Goal: Task Accomplishment & Management: Complete application form

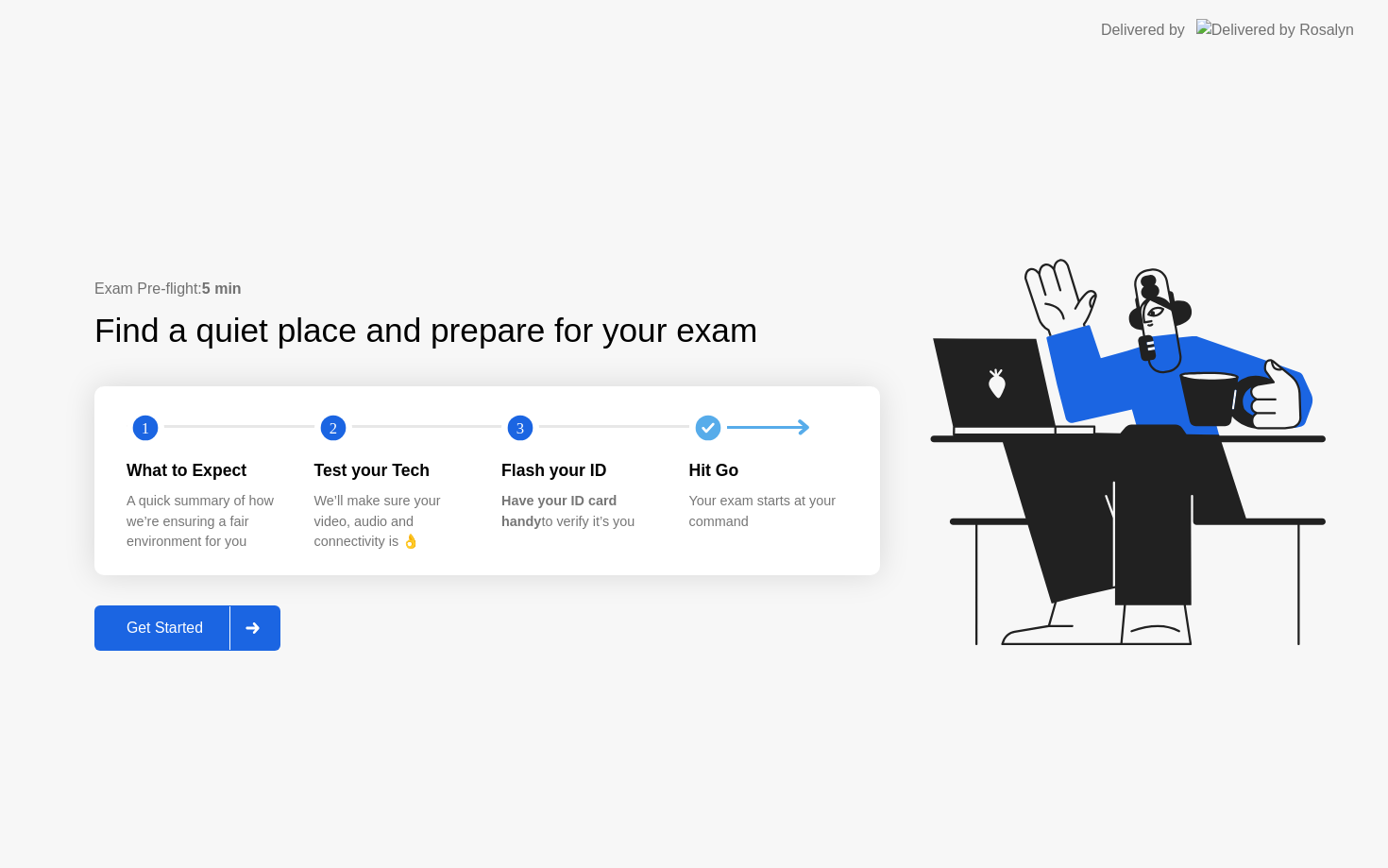
click at [193, 635] on div "Get Started" at bounding box center [165, 628] width 129 height 17
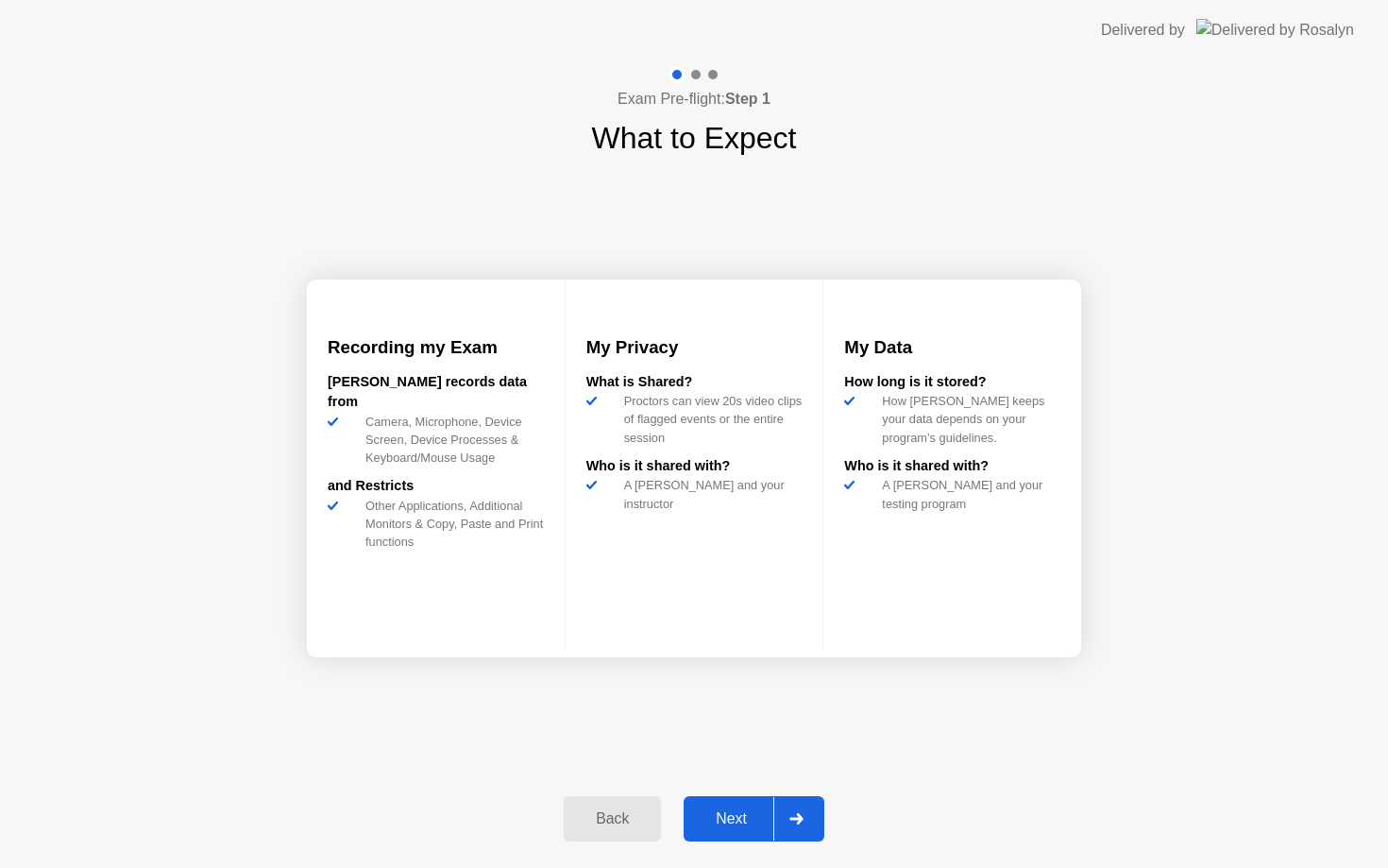
click at [750, 823] on div "Next" at bounding box center [731, 818] width 84 height 17
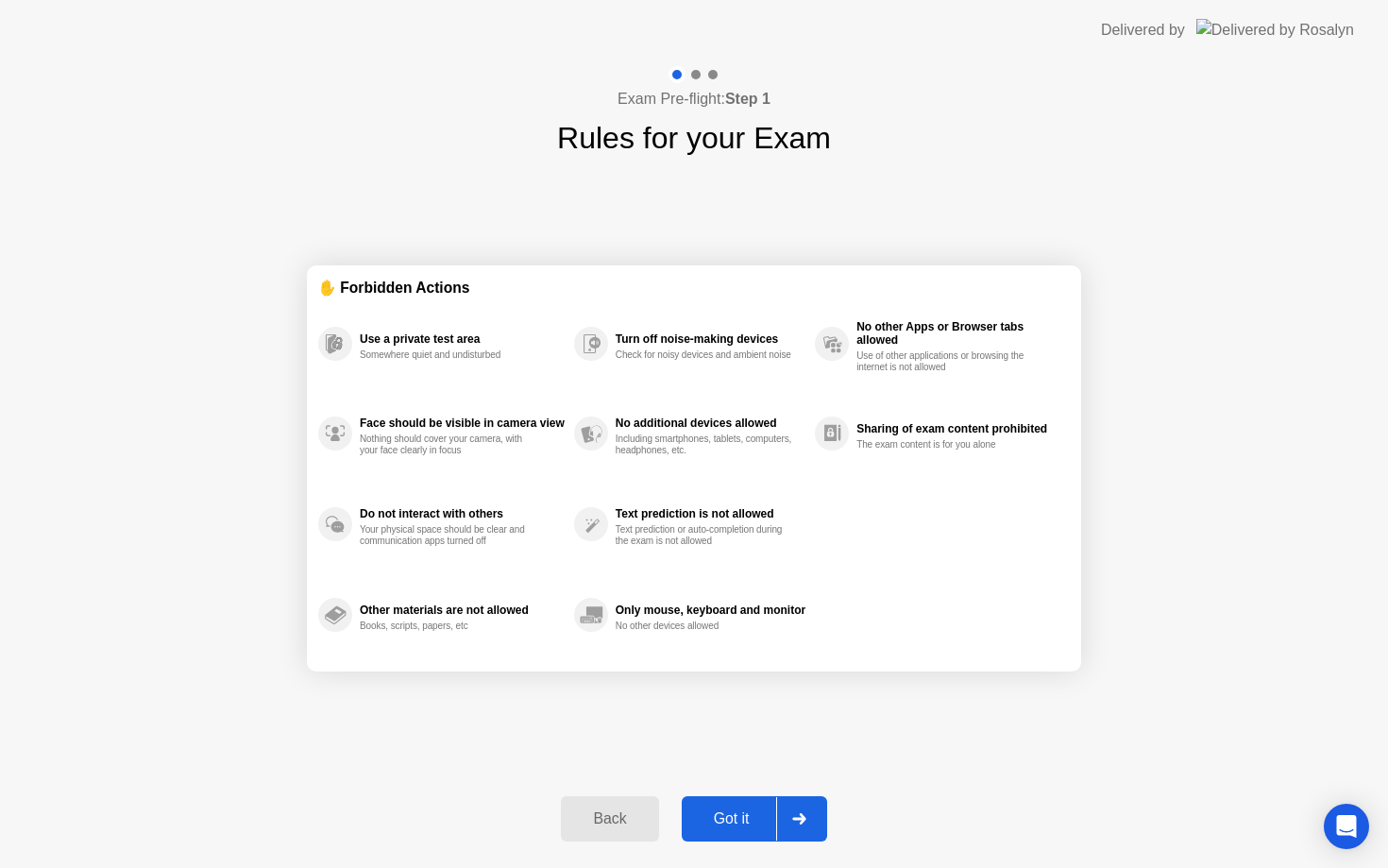
click at [726, 825] on div "Got it" at bounding box center [731, 818] width 88 height 17
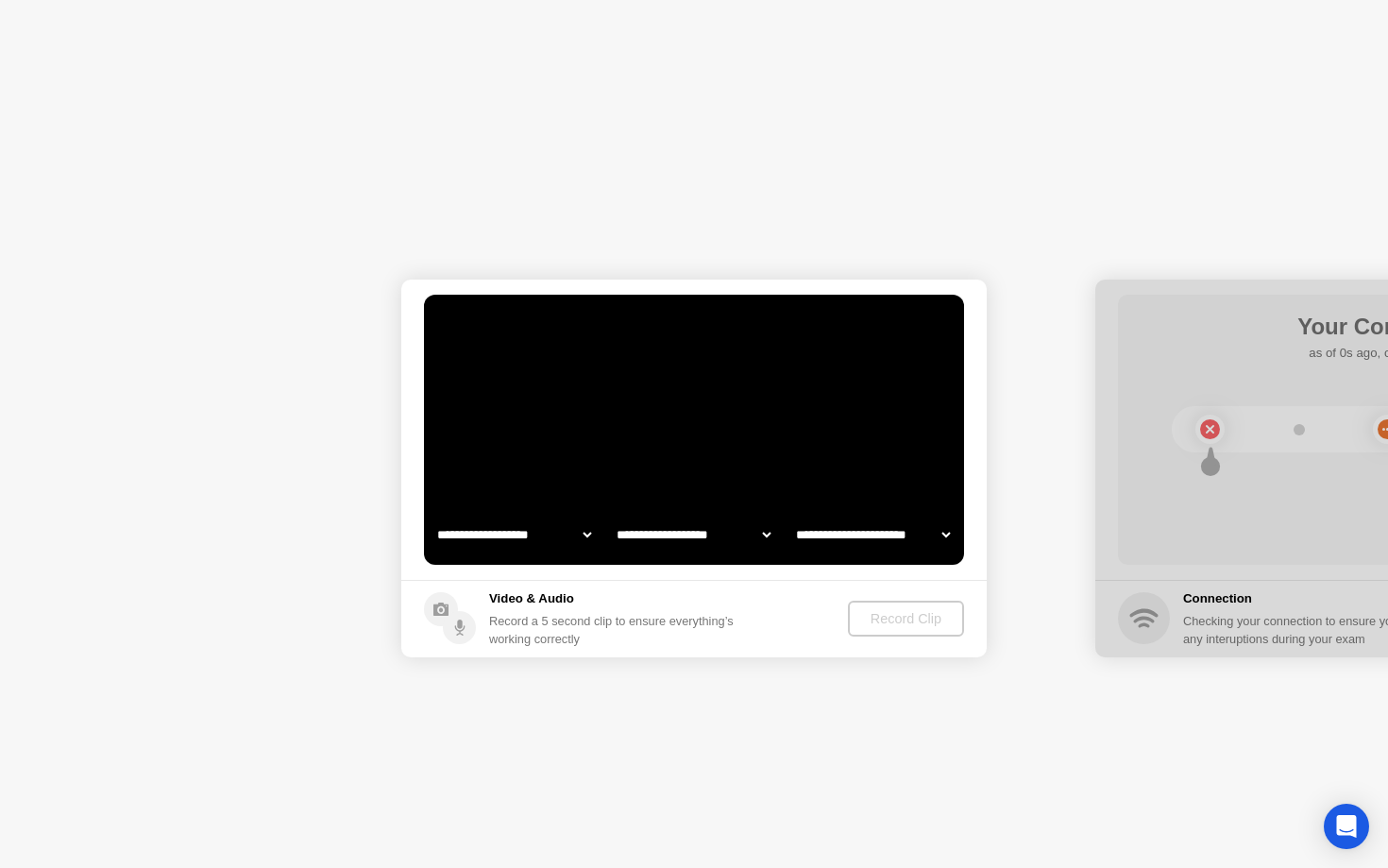
select select "**********"
select select "*******"
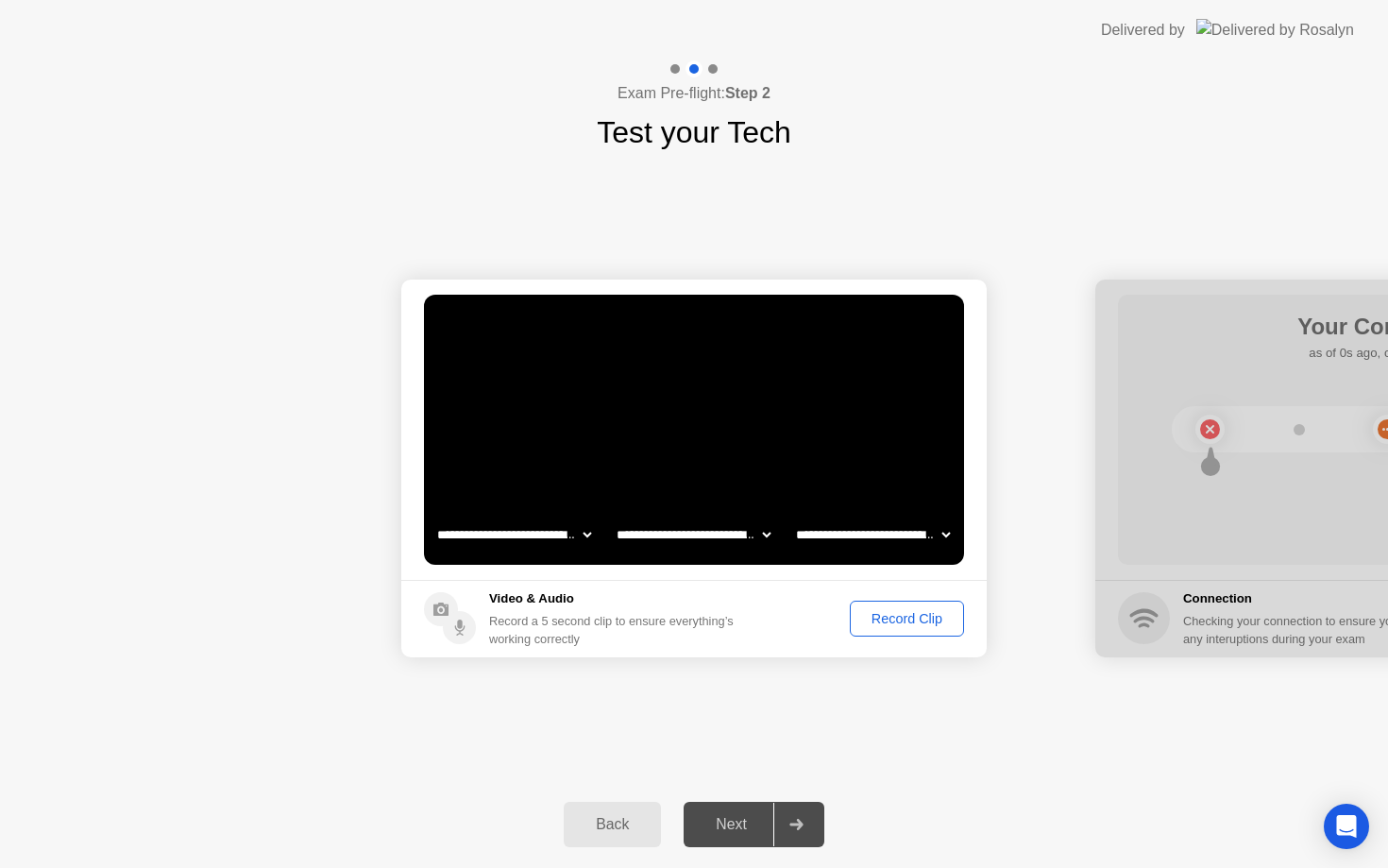
click at [906, 622] on div "Record Clip" at bounding box center [907, 618] width 101 height 15
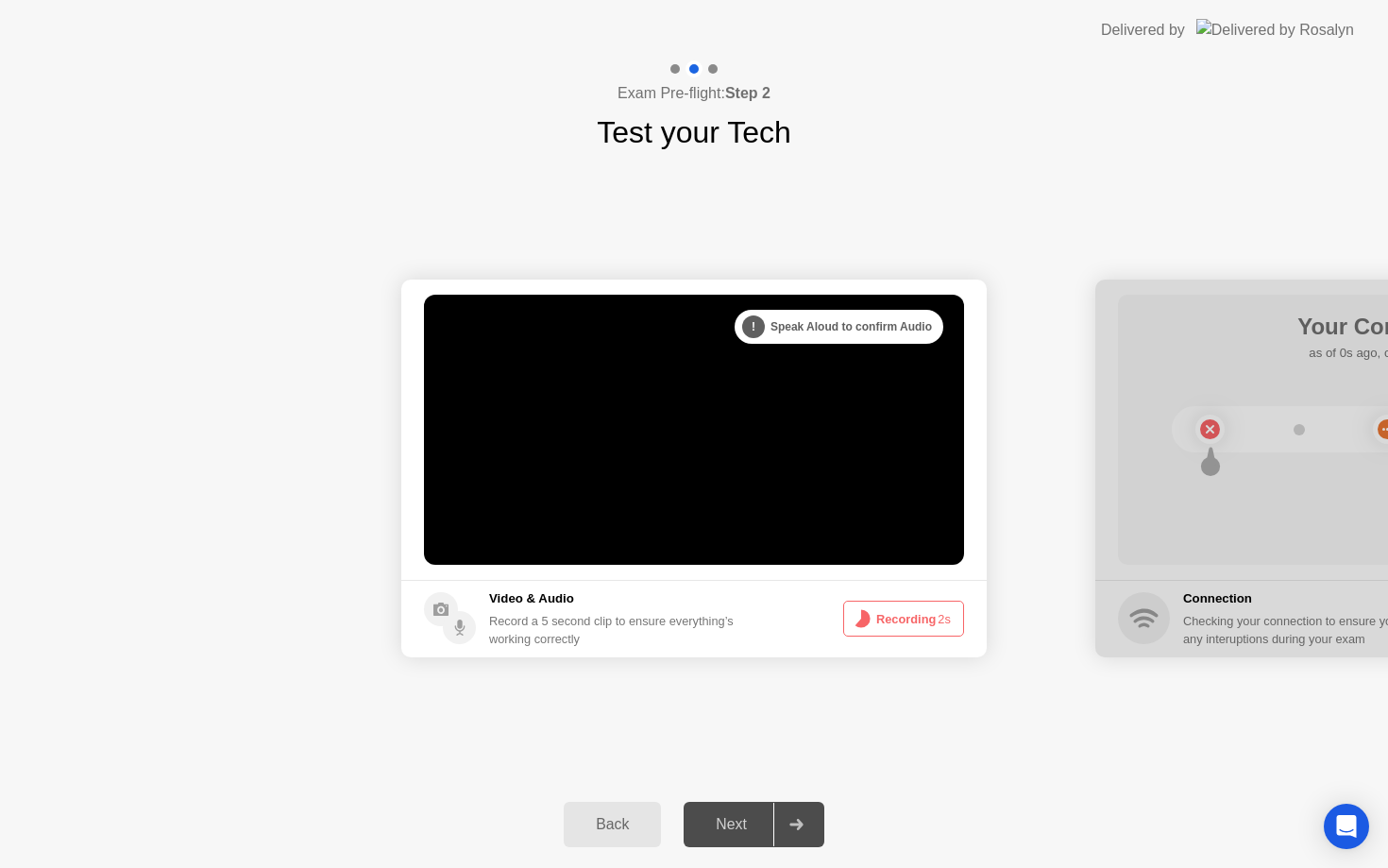
click at [906, 622] on button "Recording 2s" at bounding box center [904, 619] width 121 height 36
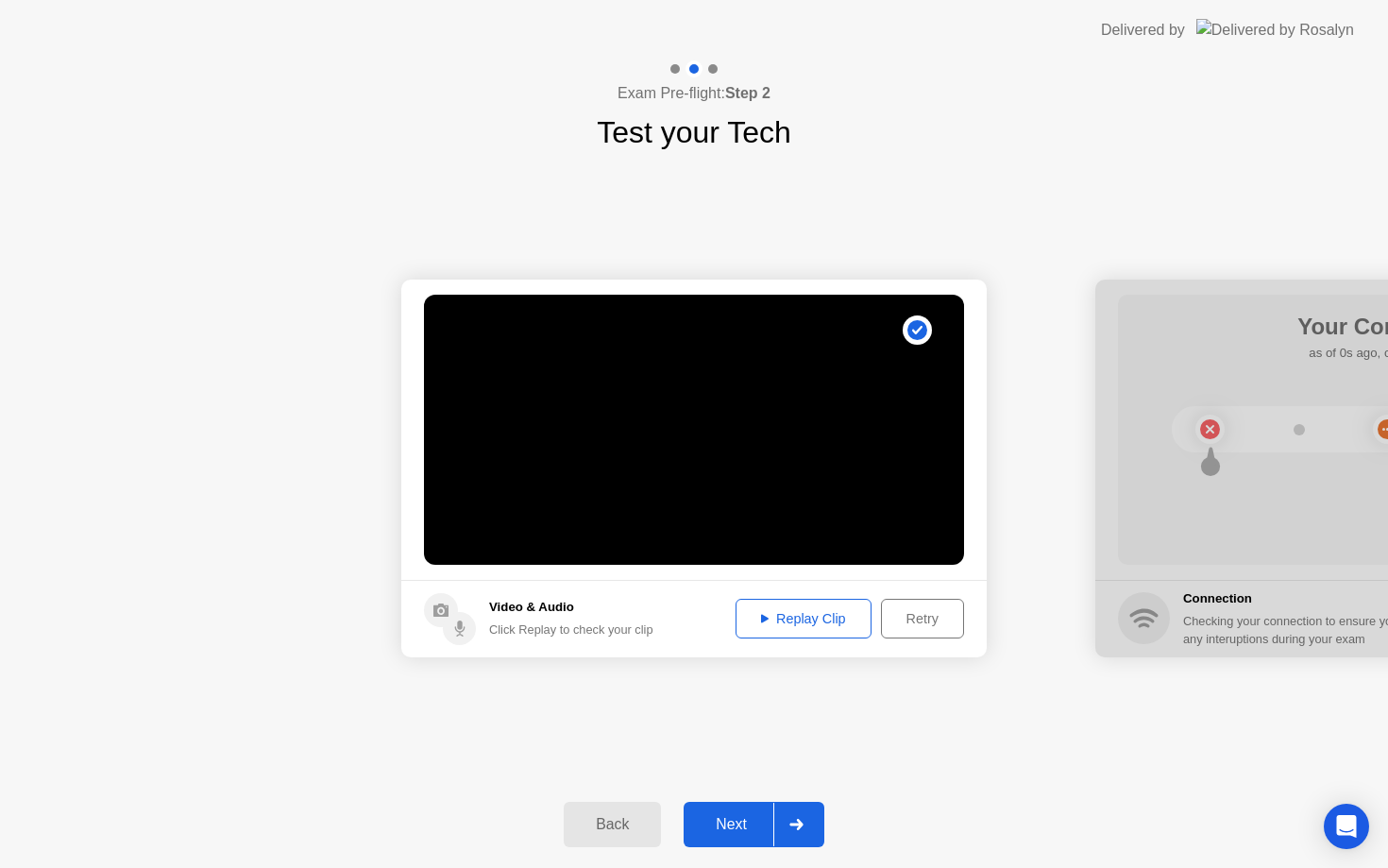
click at [744, 822] on div "Next" at bounding box center [731, 823] width 84 height 17
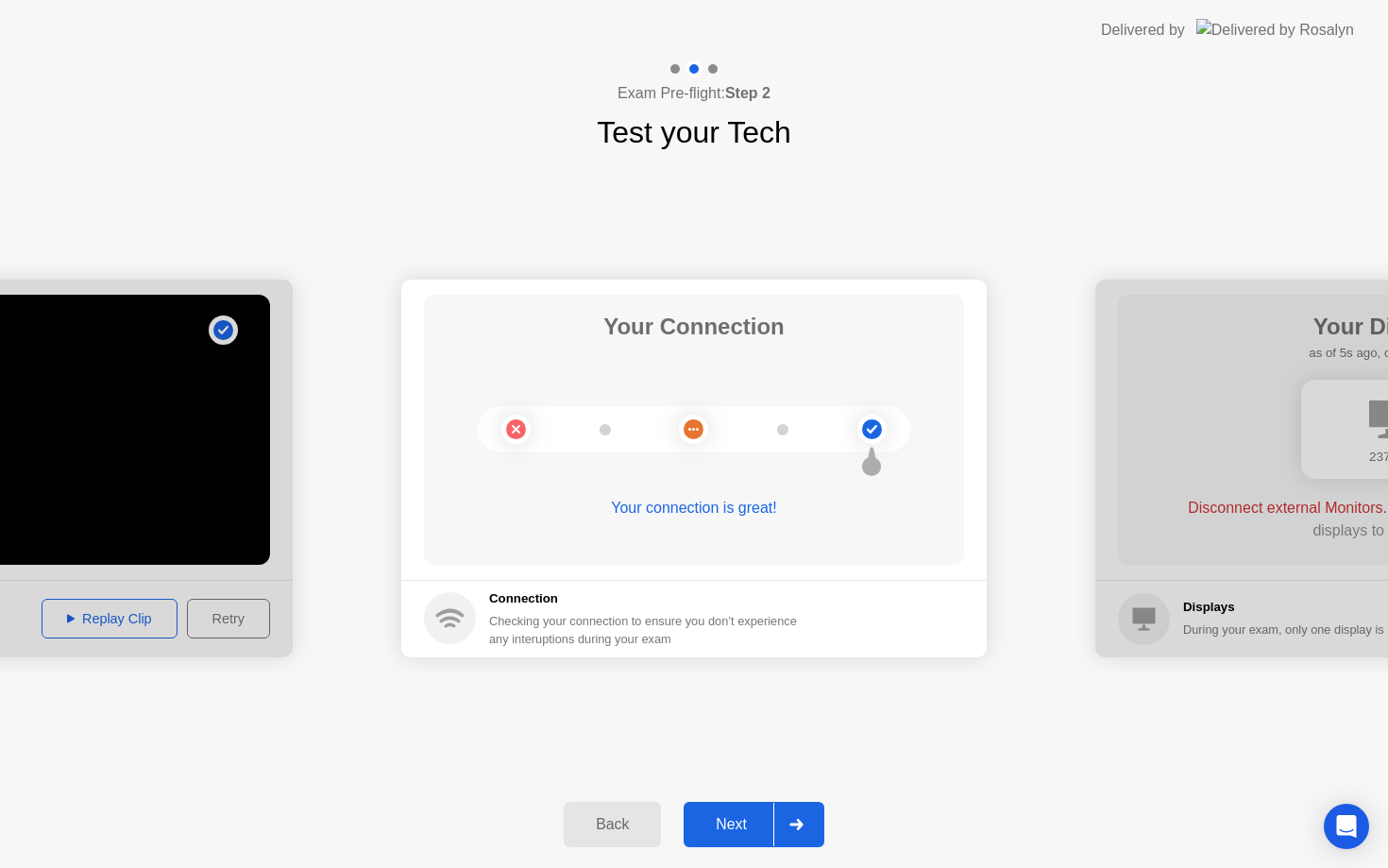
click at [741, 848] on div "Back Next" at bounding box center [694, 823] width 1388 height 86
click at [737, 826] on div "Next" at bounding box center [731, 823] width 84 height 17
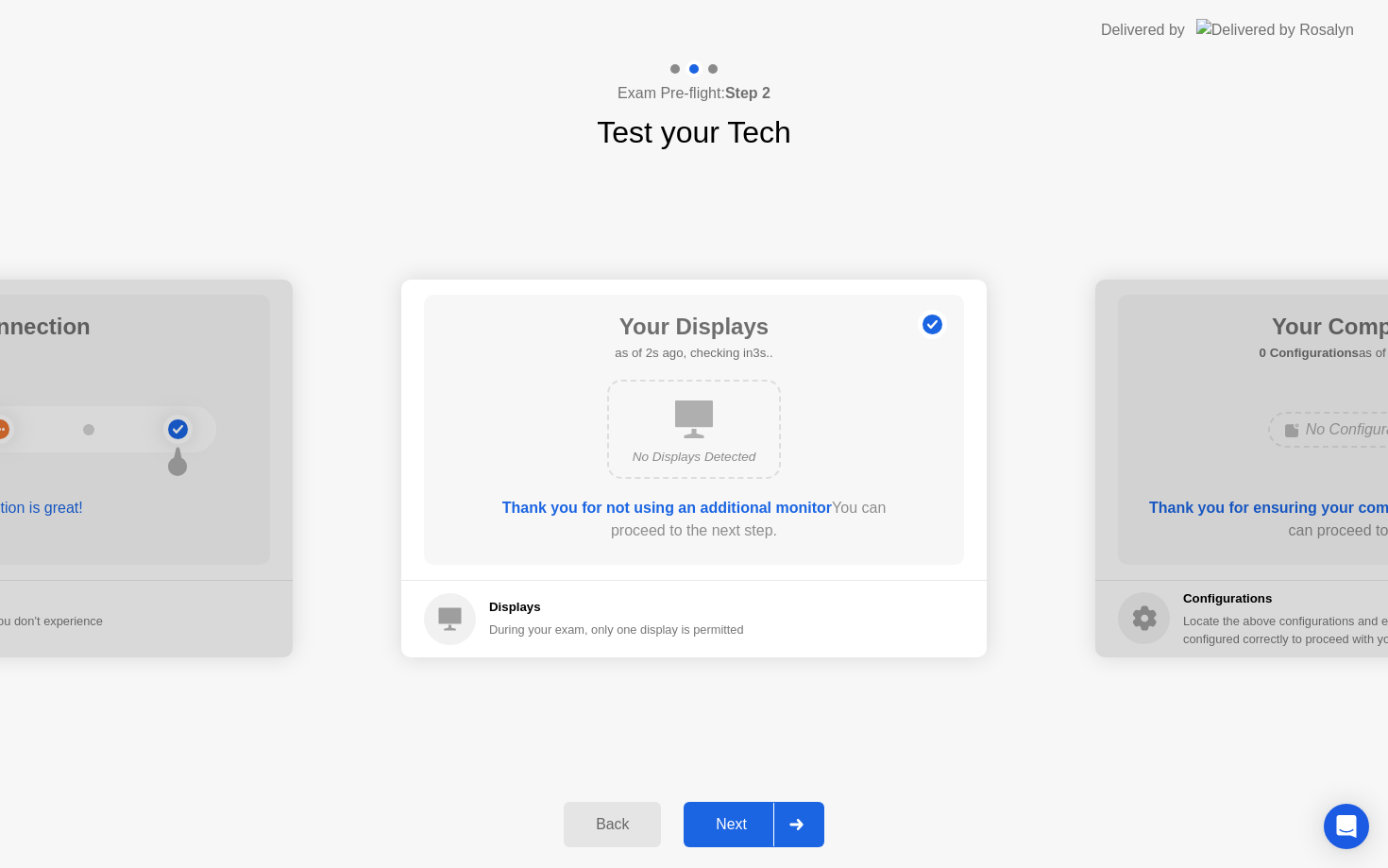
click at [730, 821] on div "Next" at bounding box center [731, 823] width 84 height 17
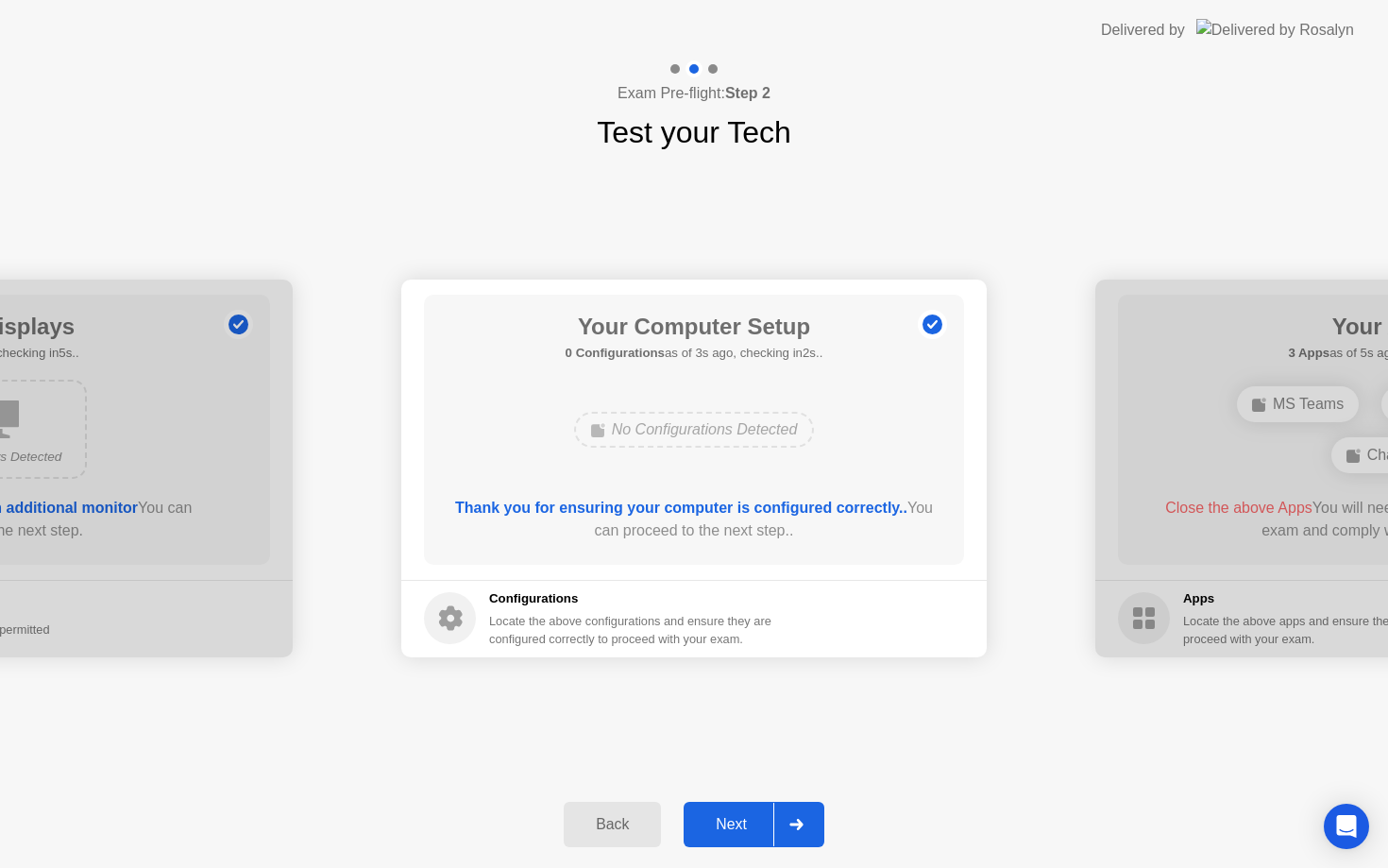
click at [729, 832] on div "Next" at bounding box center [731, 823] width 84 height 17
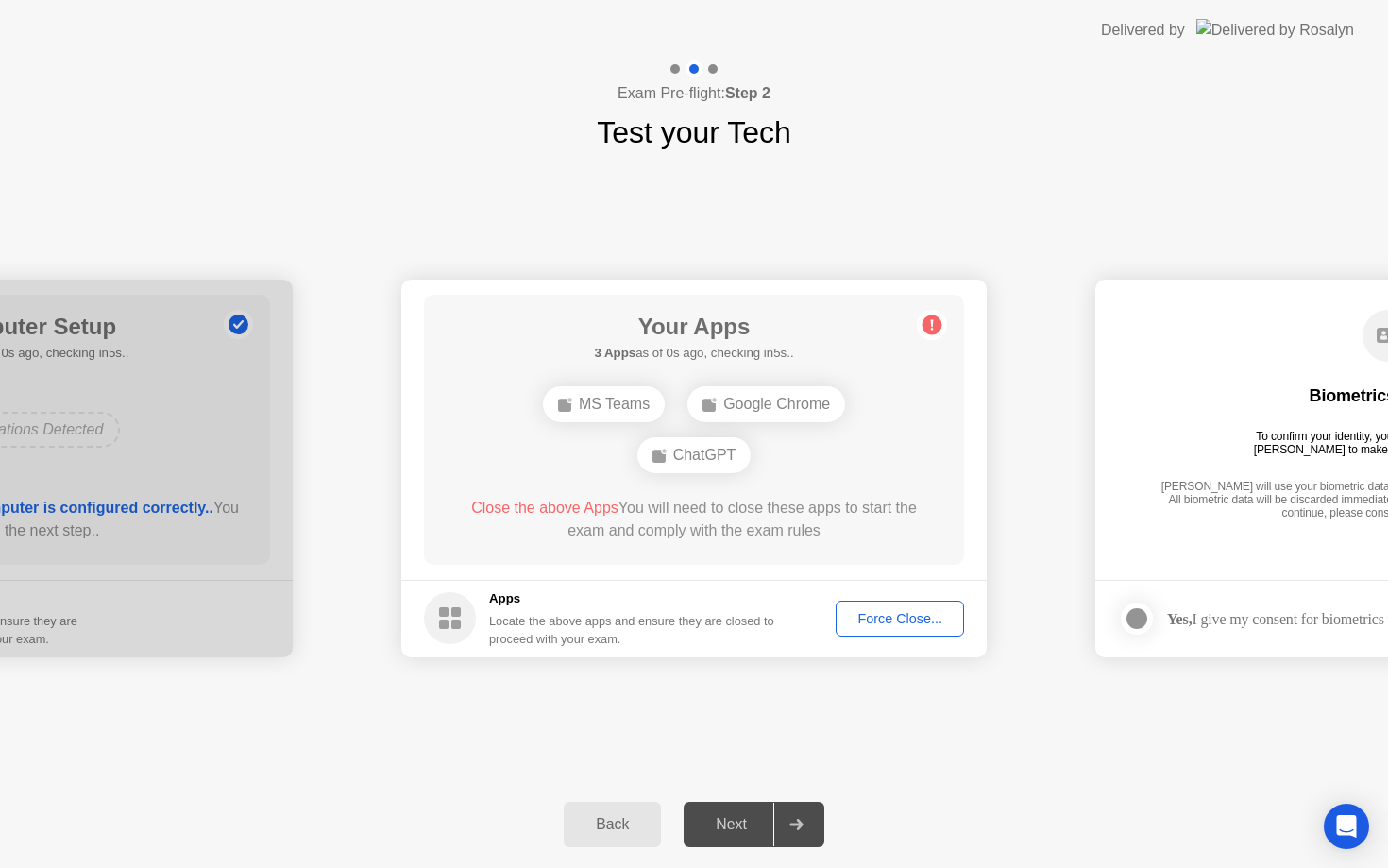
click at [870, 615] on div "Force Close..." at bounding box center [900, 618] width 115 height 15
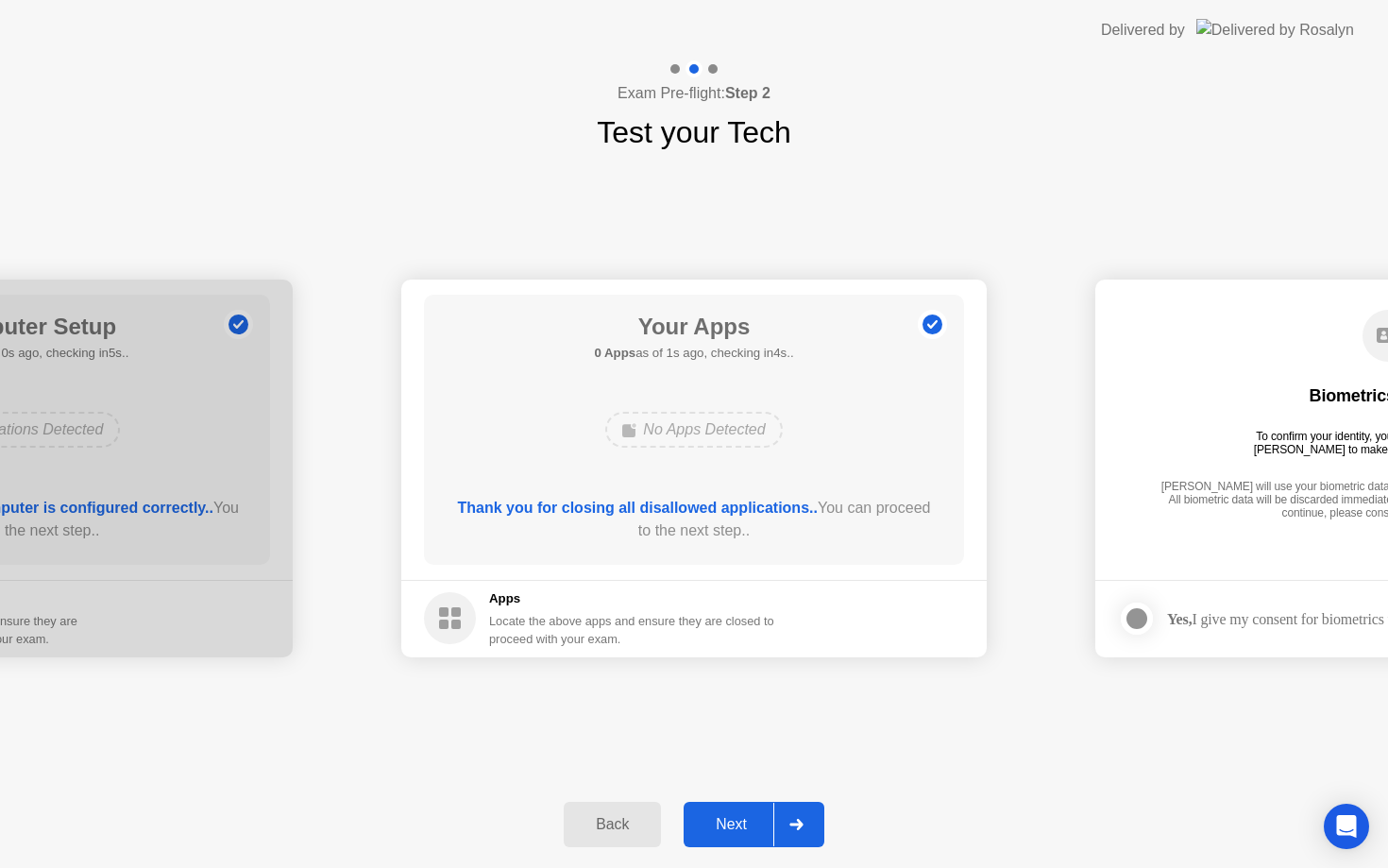
click at [727, 838] on button "Next" at bounding box center [754, 824] width 141 height 46
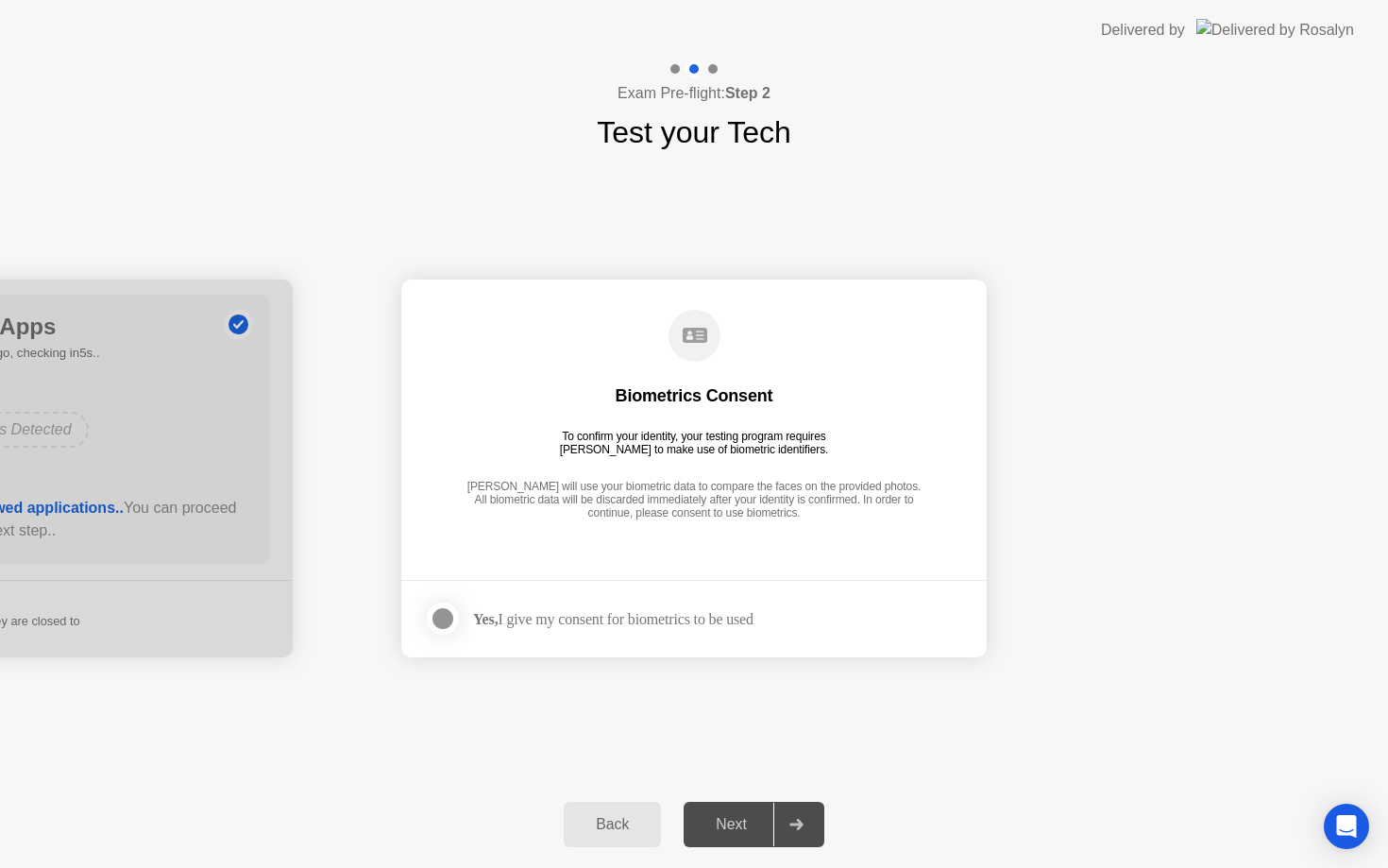
click at [653, 591] on footer "Yes, I give my consent for biometrics to be used" at bounding box center [694, 619] width 585 height 77
click at [624, 616] on div "Yes, I give my consent for biometrics to be used" at bounding box center [613, 619] width 280 height 18
click at [441, 617] on div at bounding box center [442, 618] width 23 height 23
click at [739, 827] on div "Next" at bounding box center [731, 823] width 84 height 17
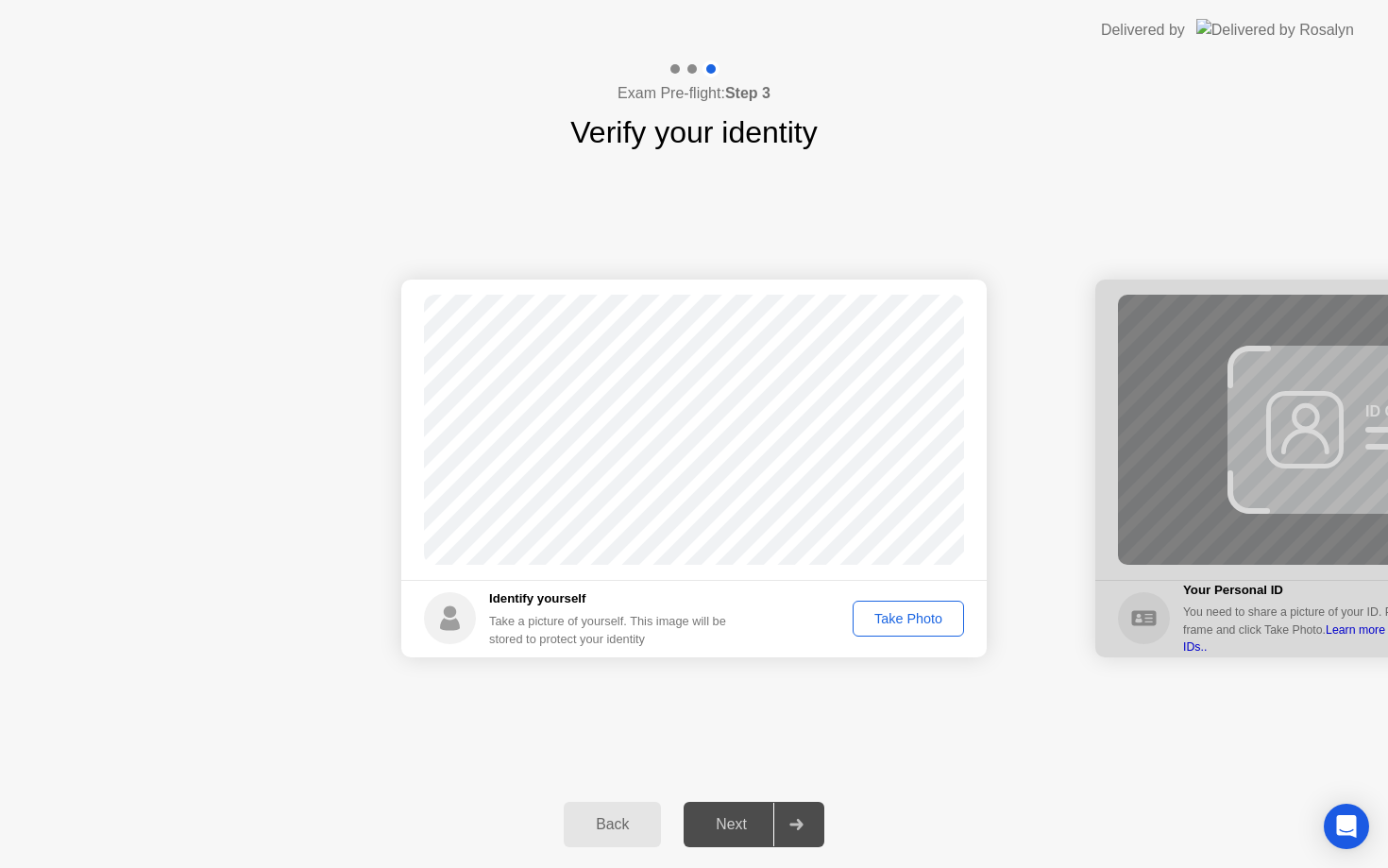
click at [896, 611] on div "Take Photo" at bounding box center [908, 618] width 98 height 15
click at [732, 827] on div "Next" at bounding box center [731, 823] width 84 height 17
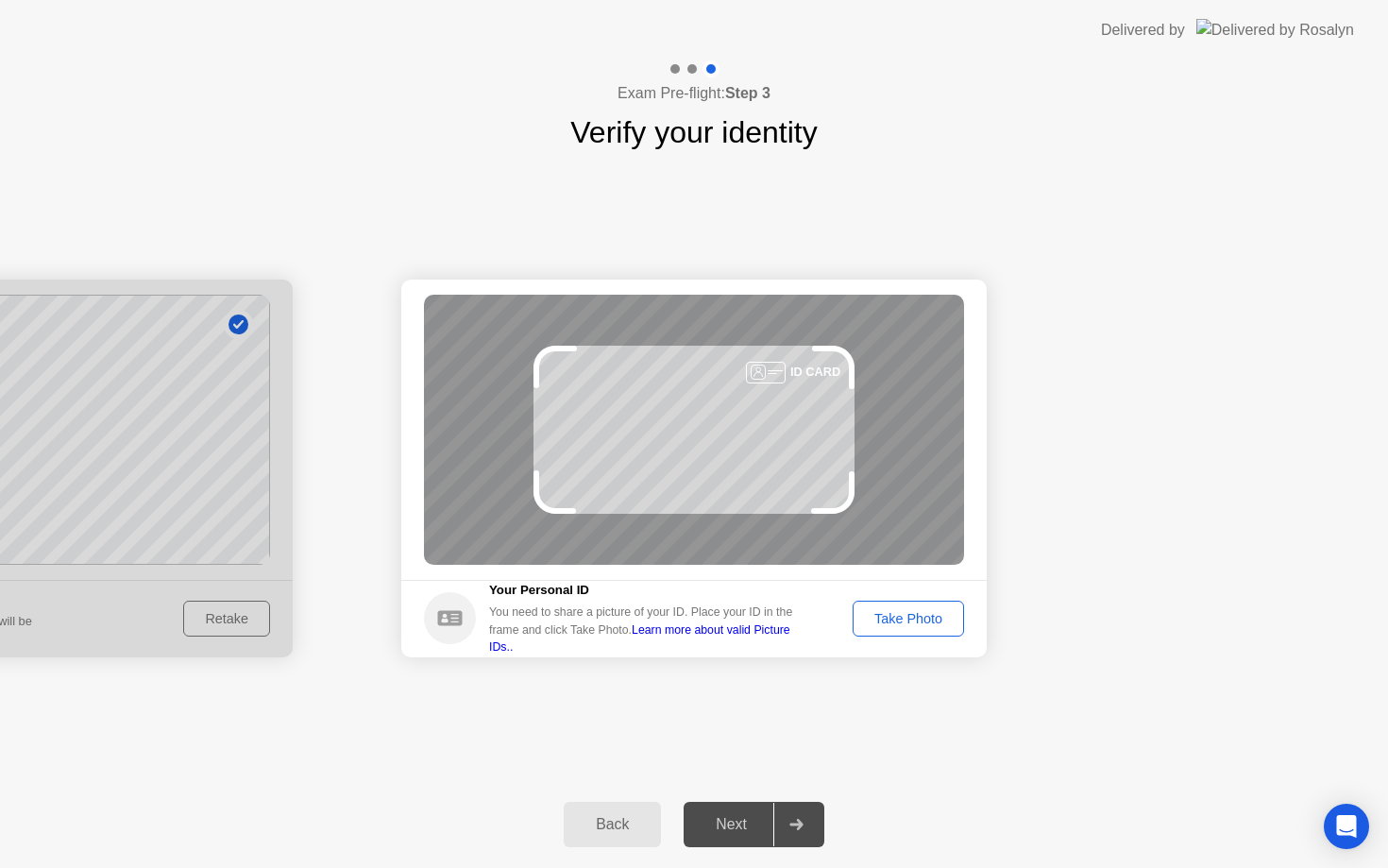
click at [878, 617] on div "Take Photo" at bounding box center [908, 618] width 98 height 15
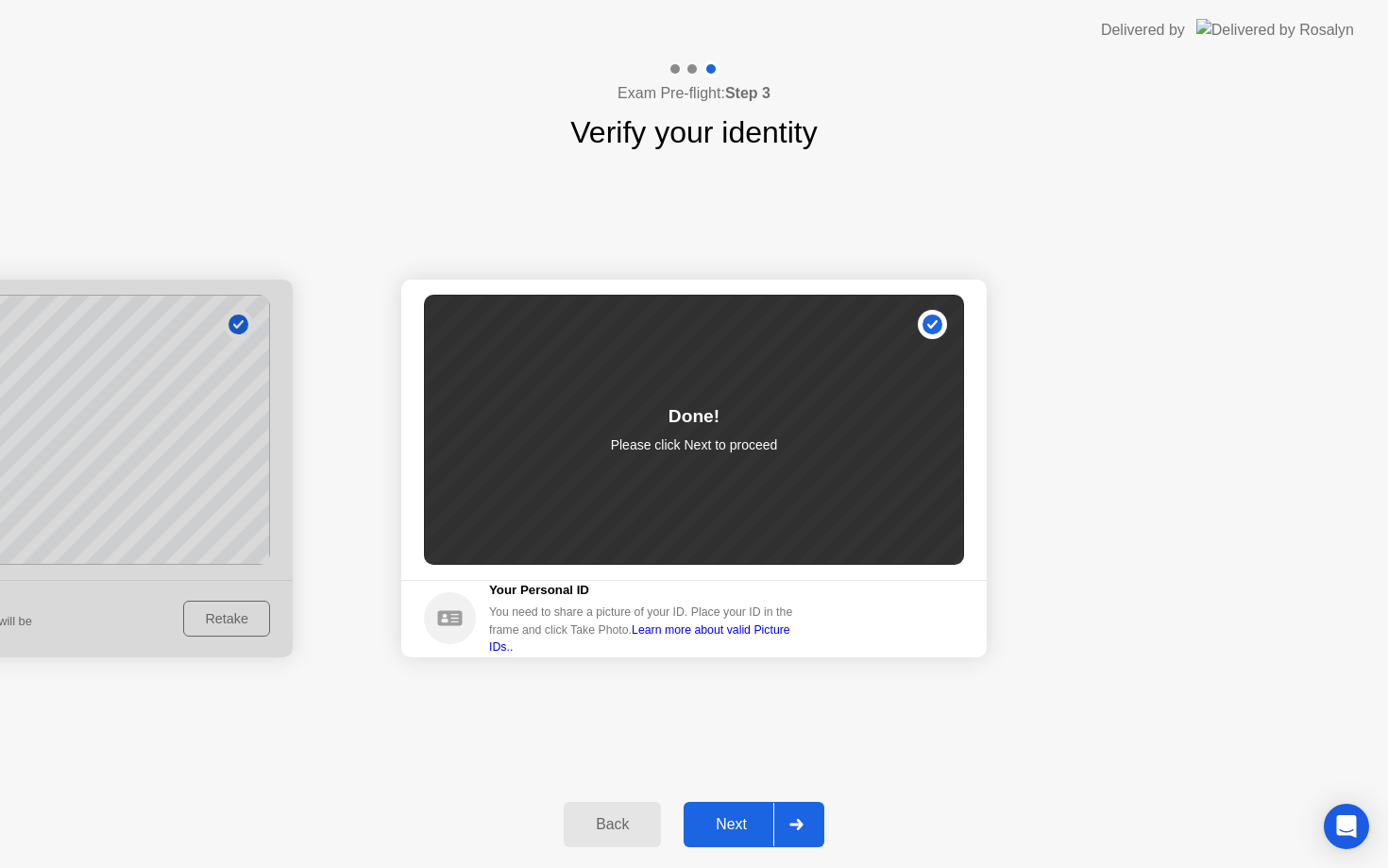
click at [743, 822] on div "Next" at bounding box center [731, 823] width 84 height 17
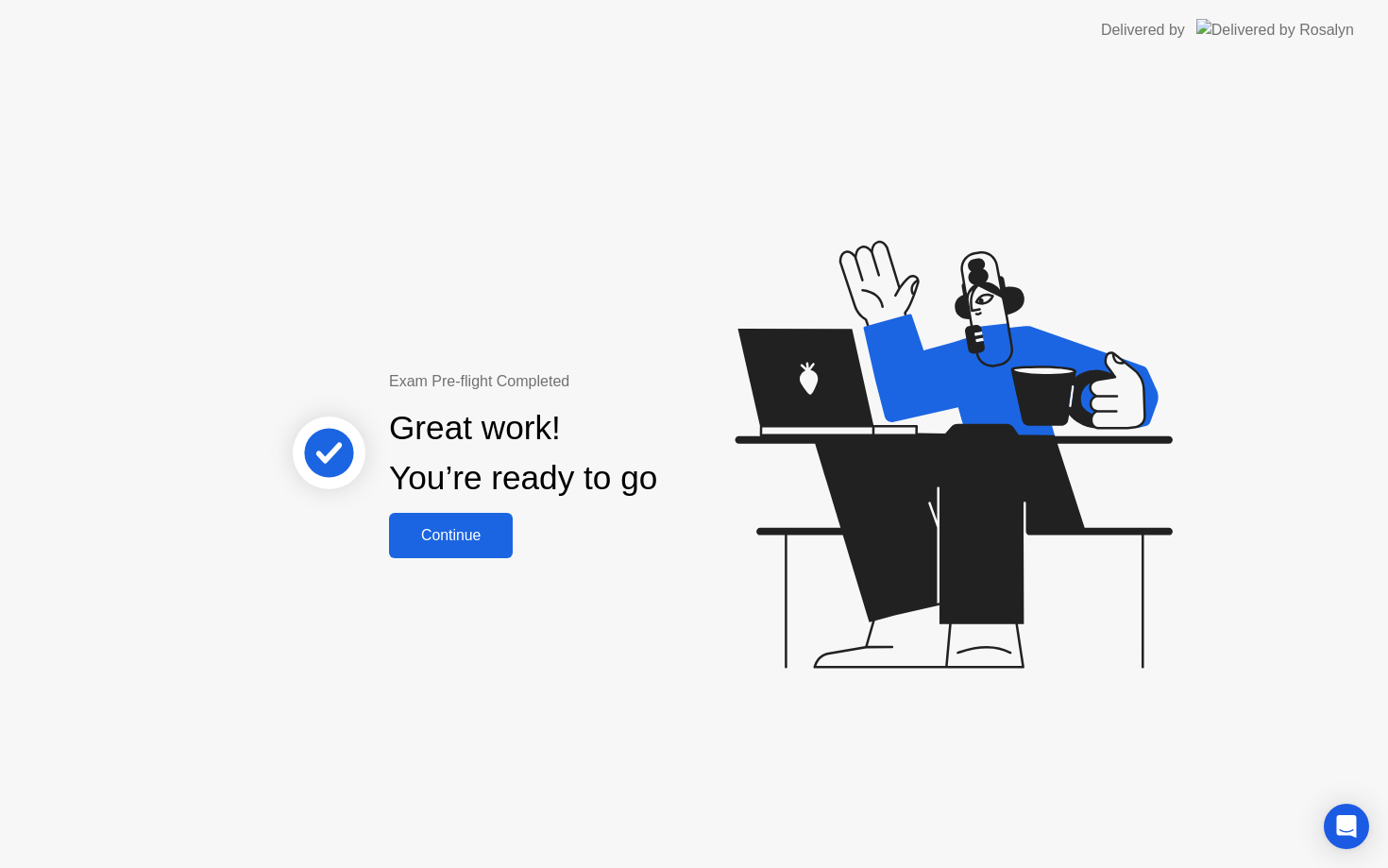
click at [445, 546] on button "Continue" at bounding box center [451, 535] width 124 height 46
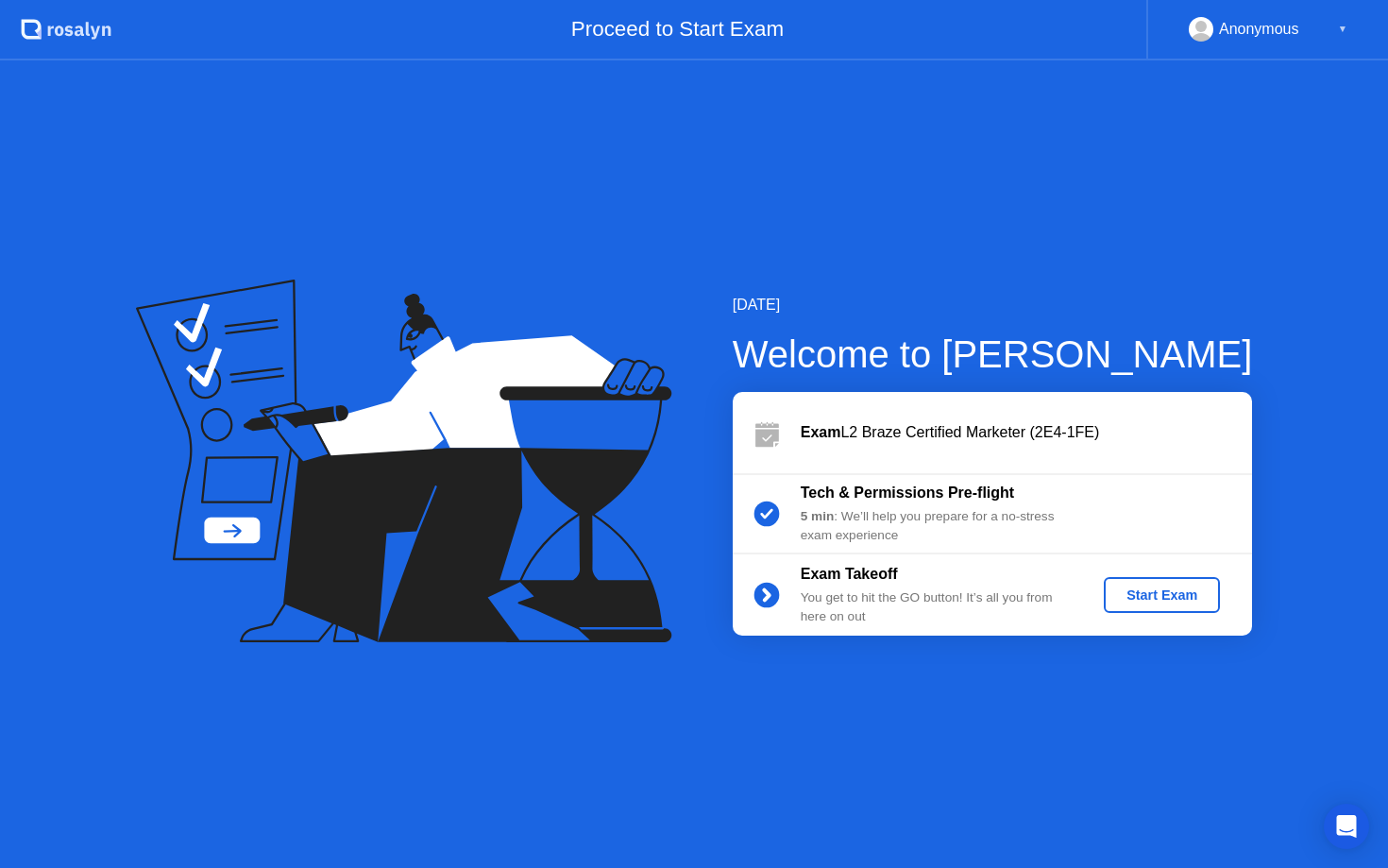
click at [1161, 608] on button "Start Exam" at bounding box center [1161, 595] width 116 height 36
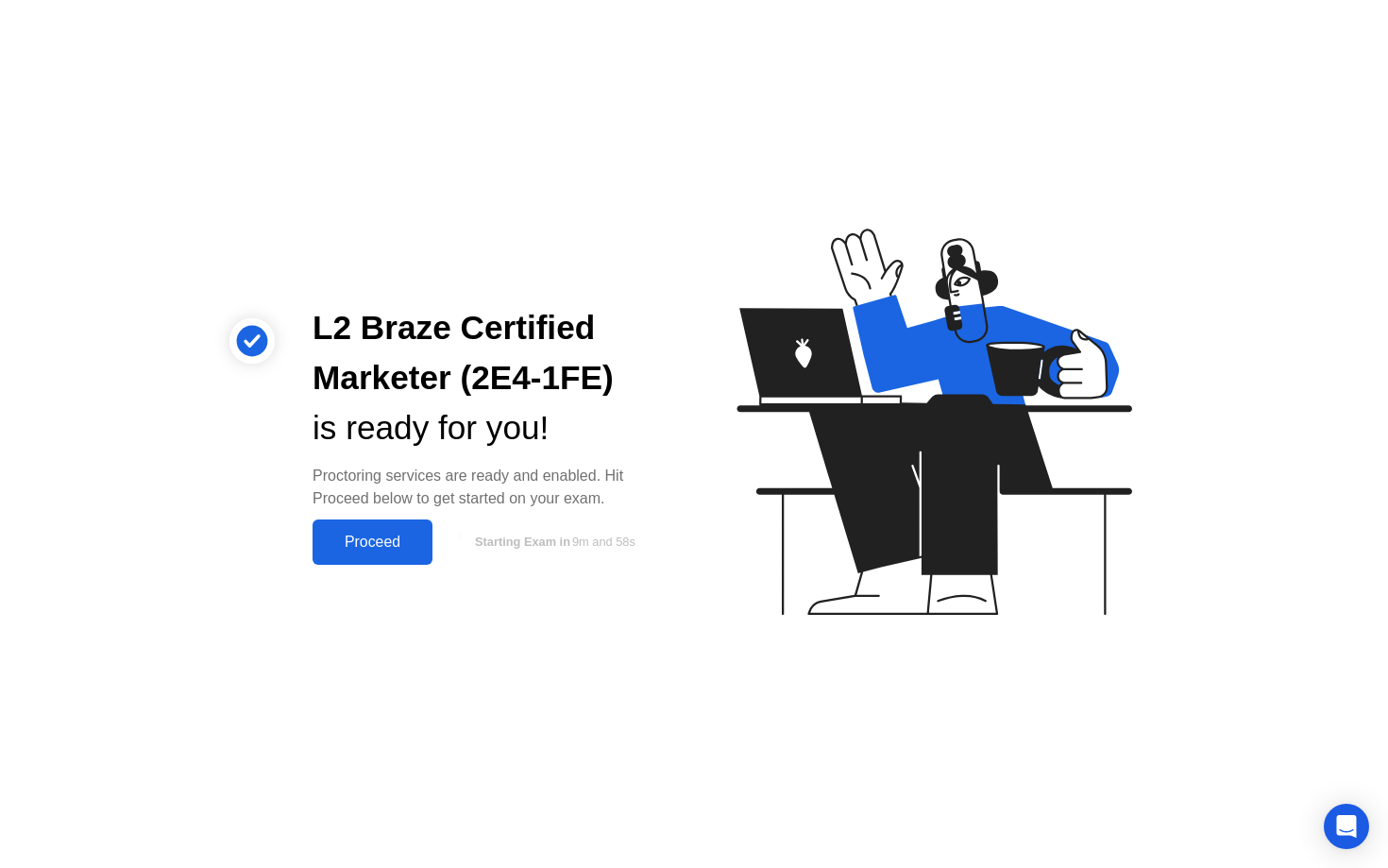
click at [397, 542] on div "Proceed" at bounding box center [372, 541] width 108 height 17
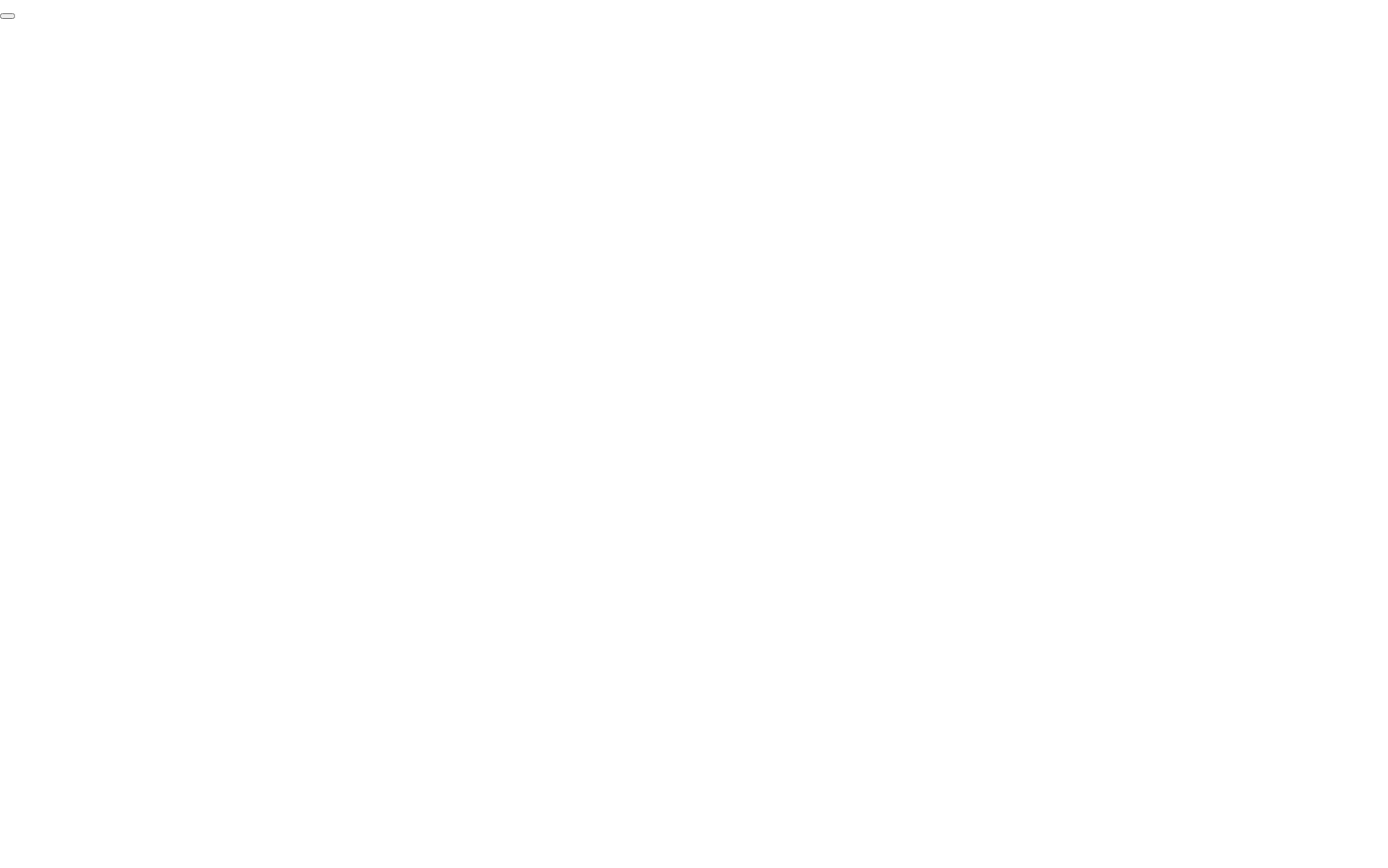
click div "End Proctoring Session"
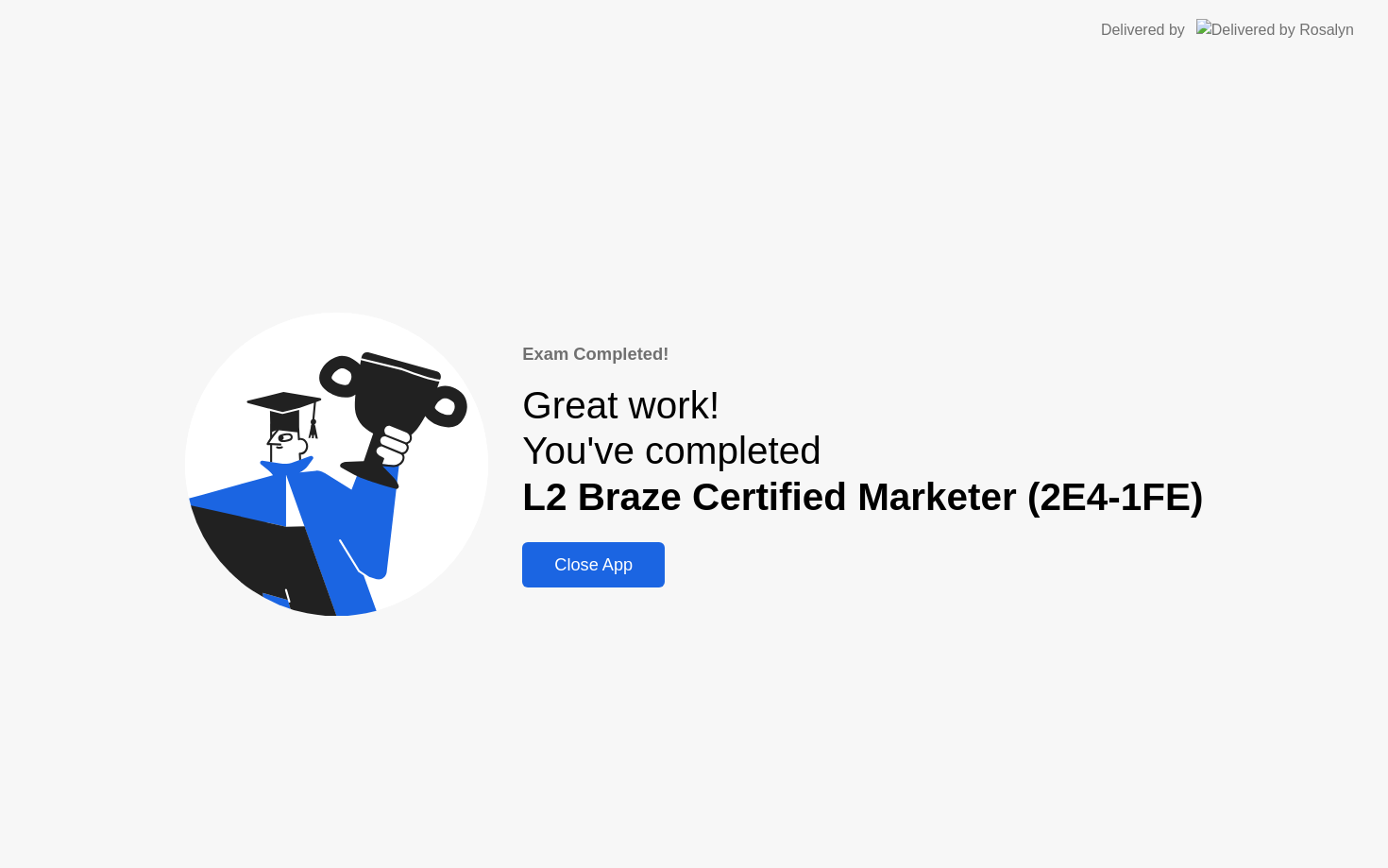
click at [636, 570] on div "Close App" at bounding box center [593, 565] width 131 height 20
